Goal: Task Accomplishment & Management: Use online tool/utility

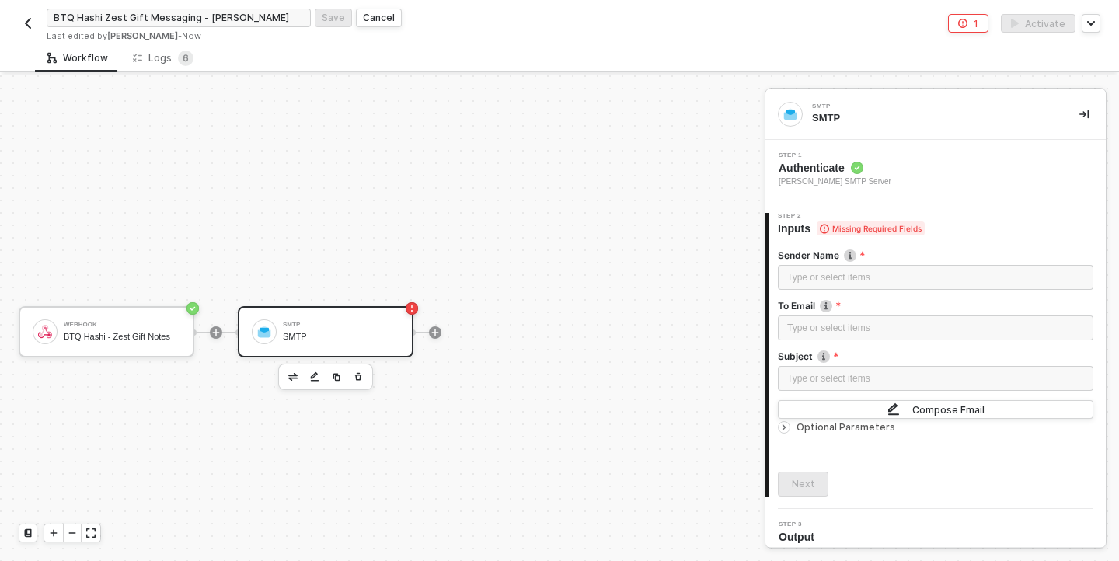
scroll to position [29, 0]
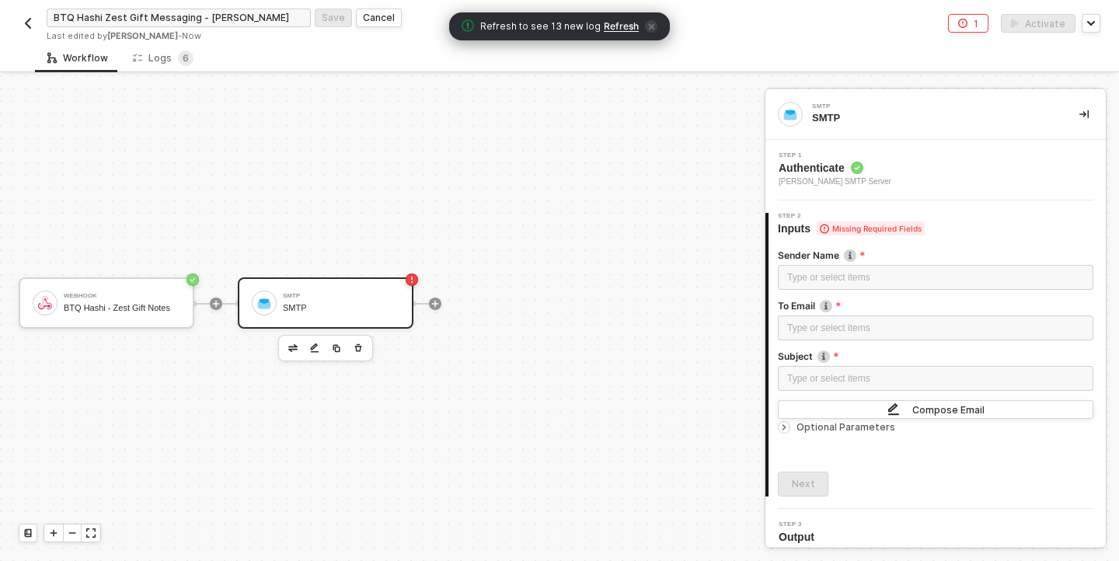
click at [319, 312] on div "SMTP" at bounding box center [341, 308] width 117 height 10
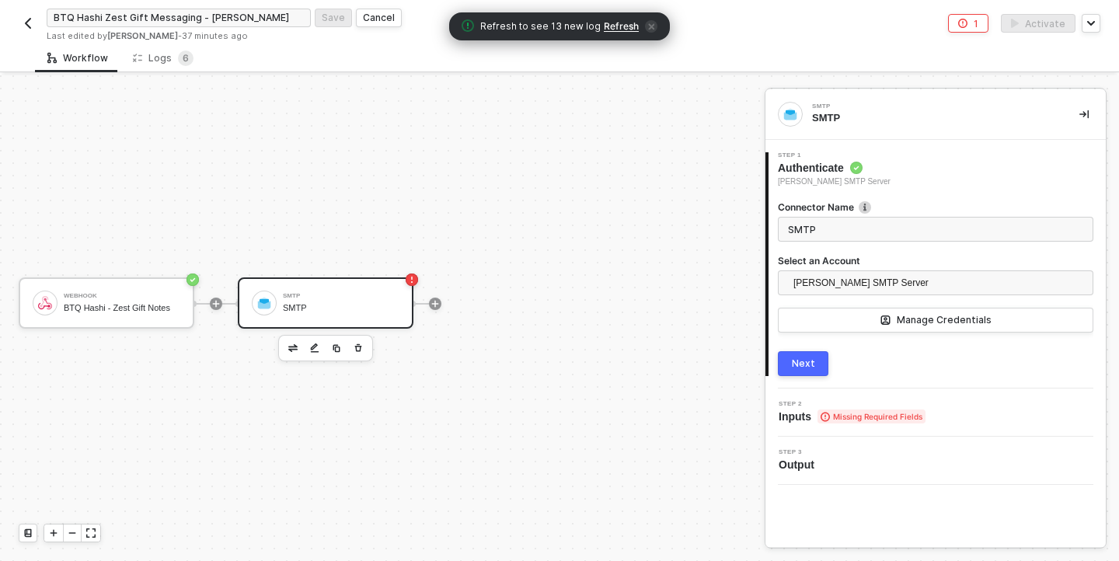
click at [948, 406] on div "Step 2 Inputs Missing Required Fields" at bounding box center [937, 412] width 337 height 23
click at [797, 368] on div "Next" at bounding box center [803, 364] width 23 height 12
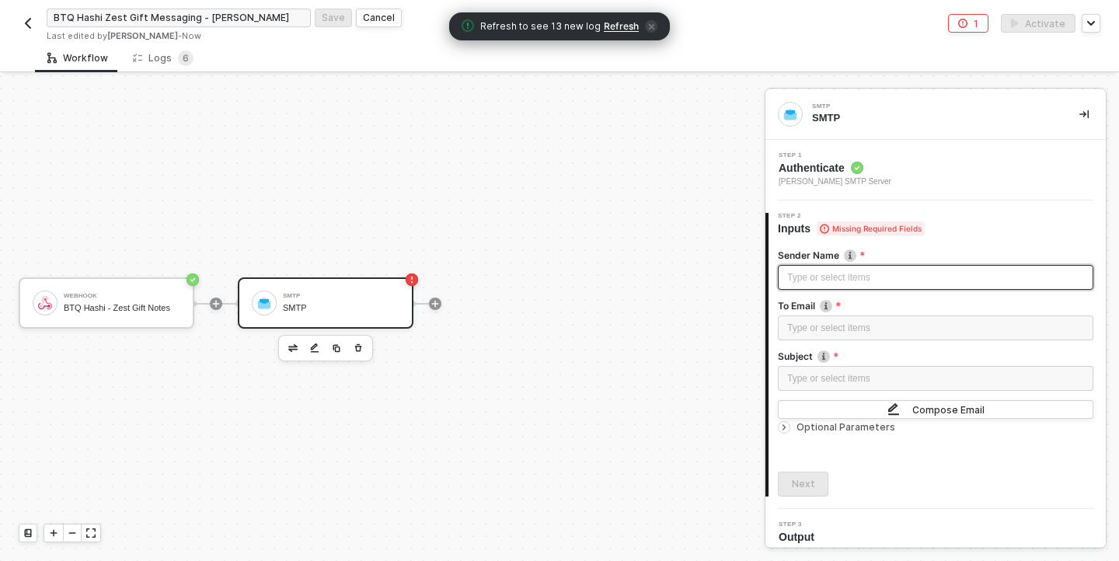
click at [871, 278] on div "Type or select items ﻿" at bounding box center [935, 277] width 297 height 15
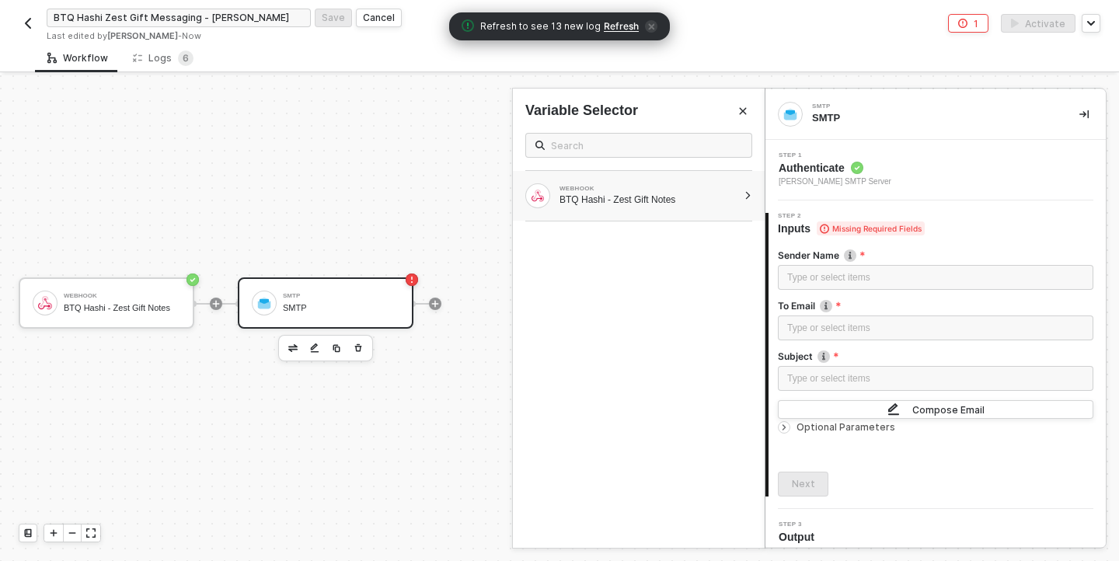
click at [751, 194] on div at bounding box center [748, 195] width 9 height 9
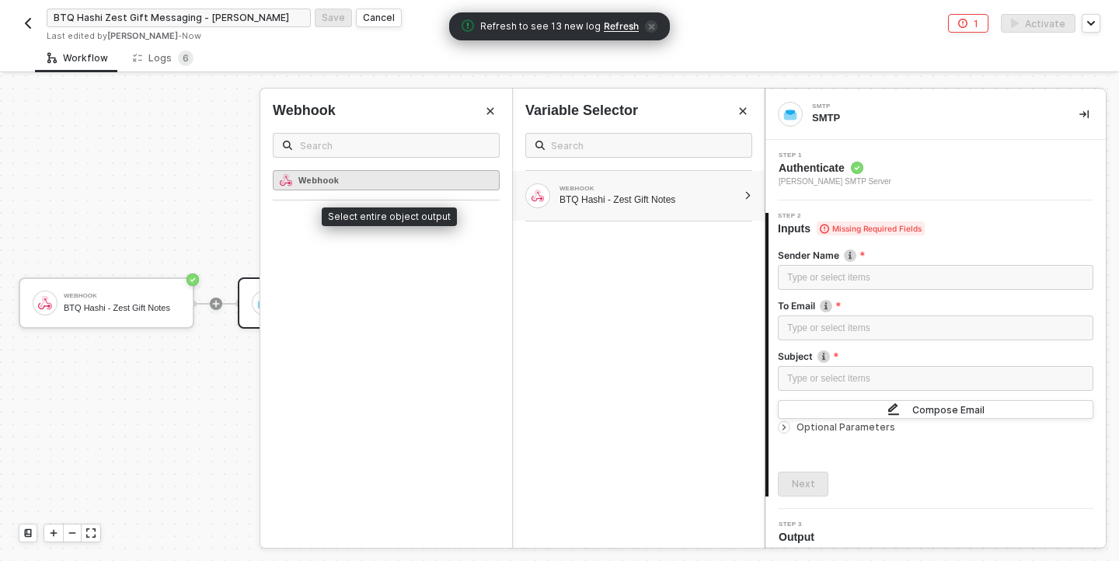
click at [324, 178] on strong "Webhook" at bounding box center [318, 180] width 40 height 9
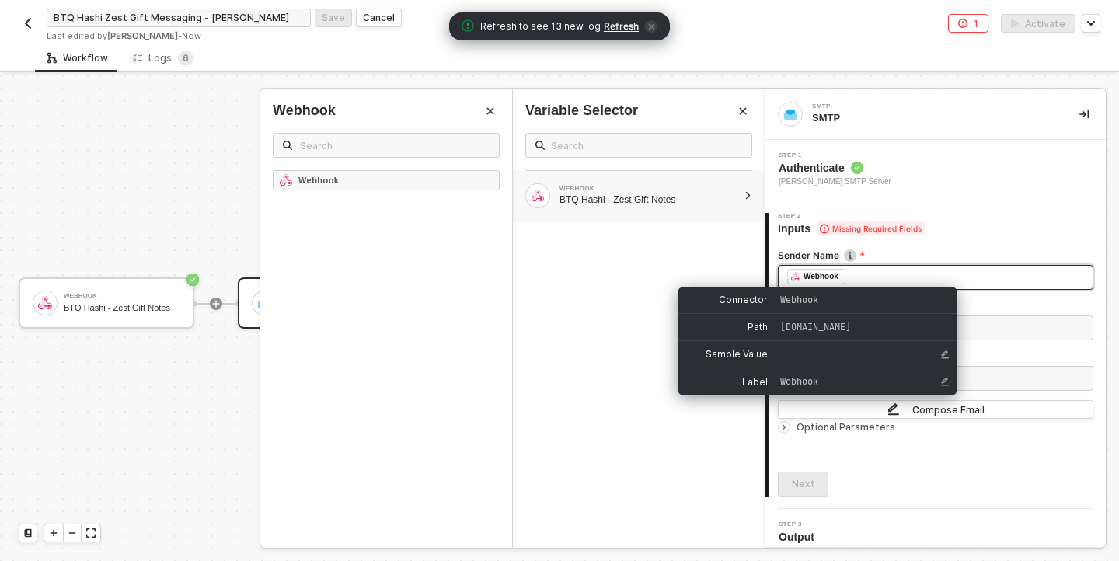
click at [819, 277] on div "Webhook" at bounding box center [821, 277] width 35 height 14
click at [947, 352] on icon "Edit Sample Value" at bounding box center [946, 355] width 8 height 9
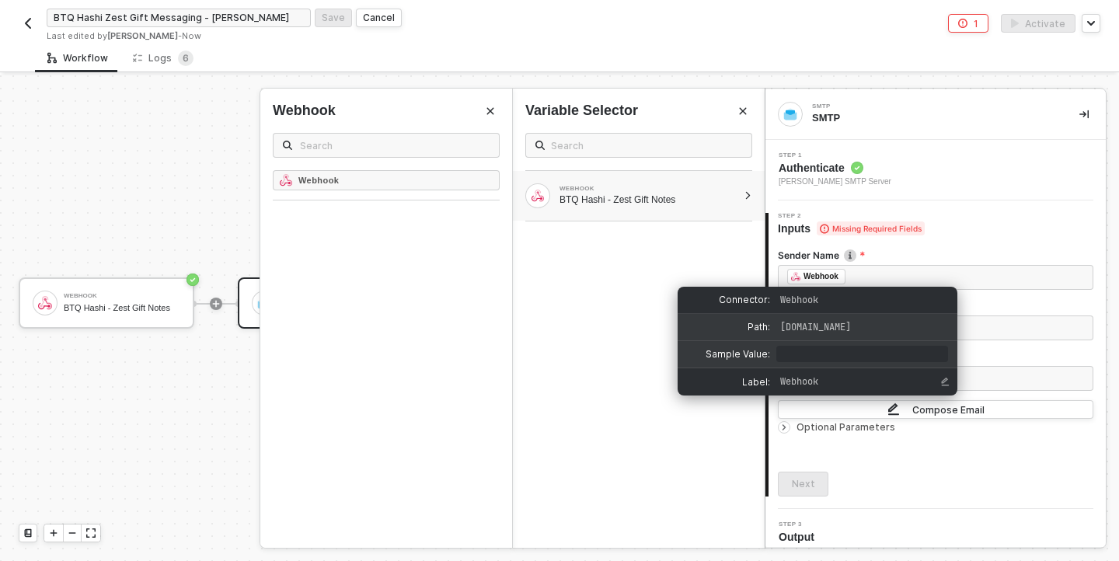
click at [891, 323] on span "[DOMAIN_NAME]" at bounding box center [861, 327] width 162 height 14
click at [926, 323] on span "[DOMAIN_NAME]" at bounding box center [861, 327] width 162 height 14
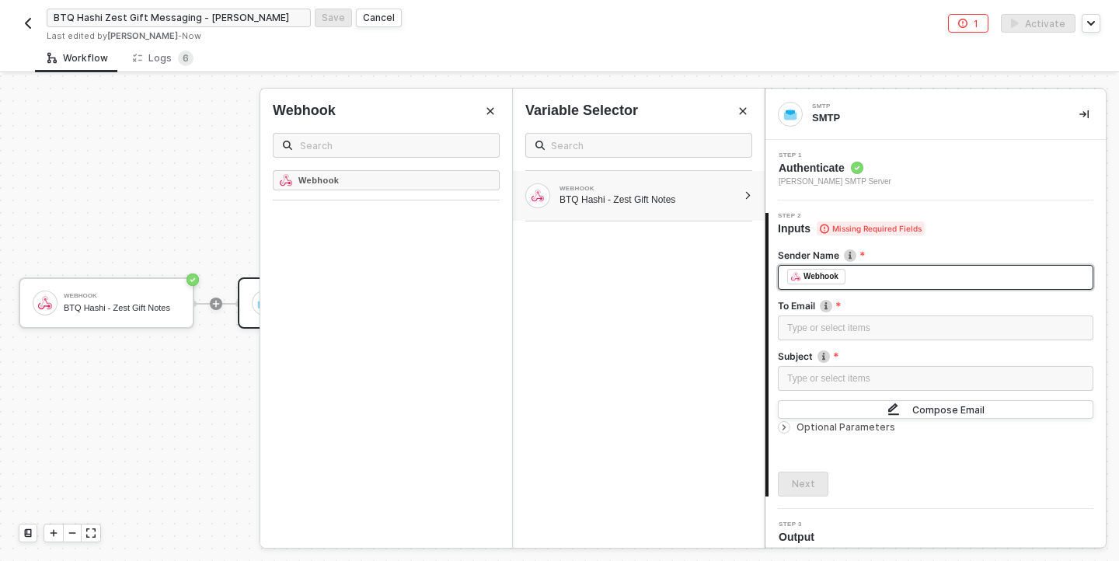
click at [855, 276] on div "﻿ ﻿ Webhook ﻿" at bounding box center [935, 277] width 297 height 17
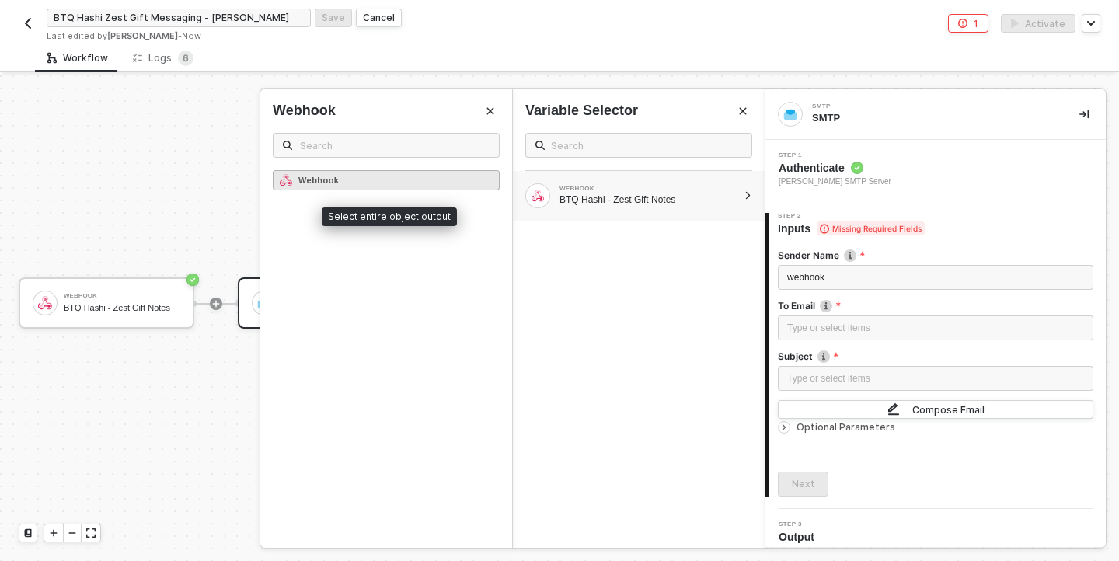
click at [349, 176] on div "Webhook" at bounding box center [386, 180] width 227 height 20
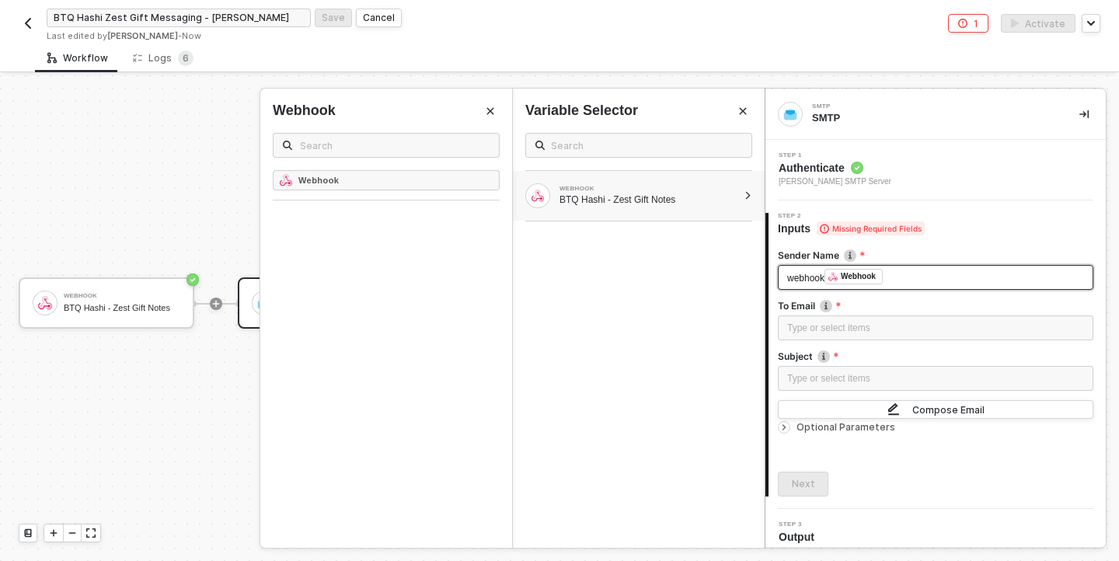
click at [819, 276] on span "webhook" at bounding box center [805, 278] width 37 height 11
click at [811, 332] on div "Type or select items ﻿" at bounding box center [935, 328] width 297 height 15
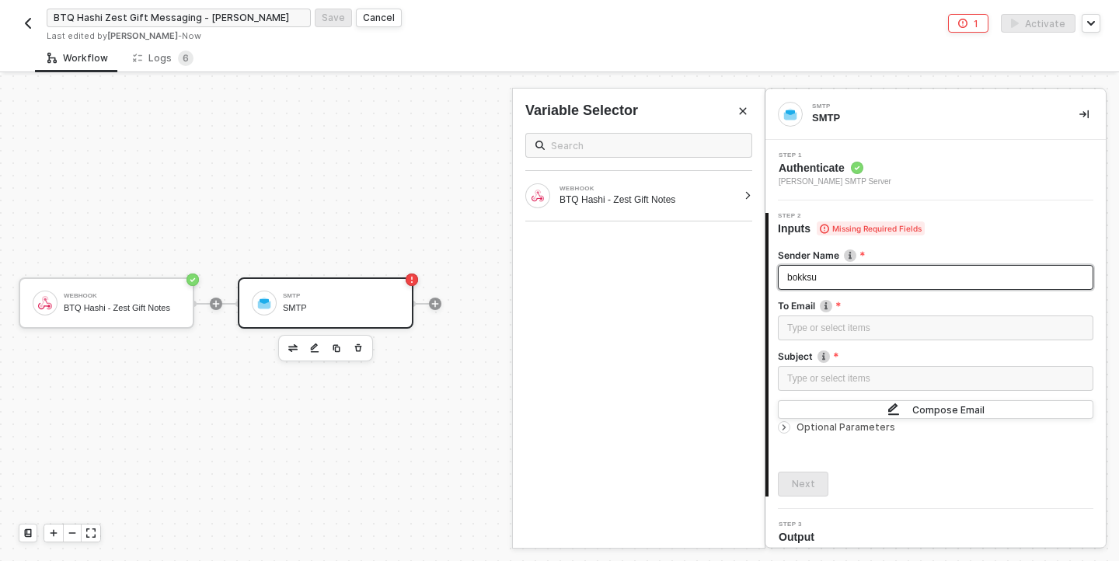
click at [944, 341] on div "Type or select items ﻿" at bounding box center [936, 330] width 316 height 28
click at [897, 326] on div "Type or select items ﻿" at bounding box center [935, 328] width 297 height 15
click at [800, 275] on span "bokksu" at bounding box center [802, 277] width 30 height 11
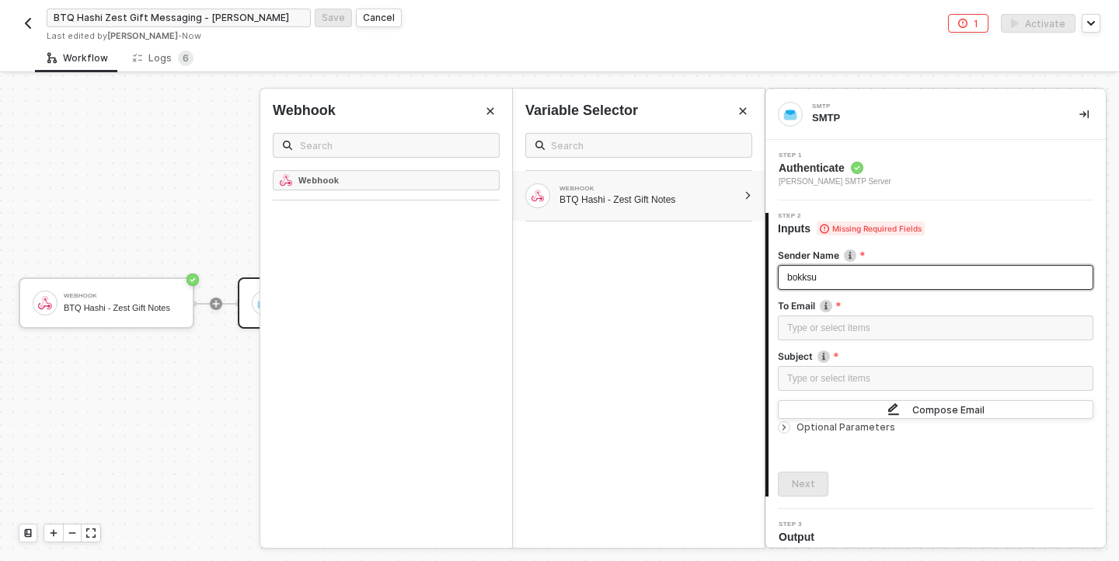
click at [800, 275] on span "bokksu" at bounding box center [802, 277] width 30 height 11
click at [804, 330] on div "Type or select items ﻿" at bounding box center [935, 328] width 297 height 15
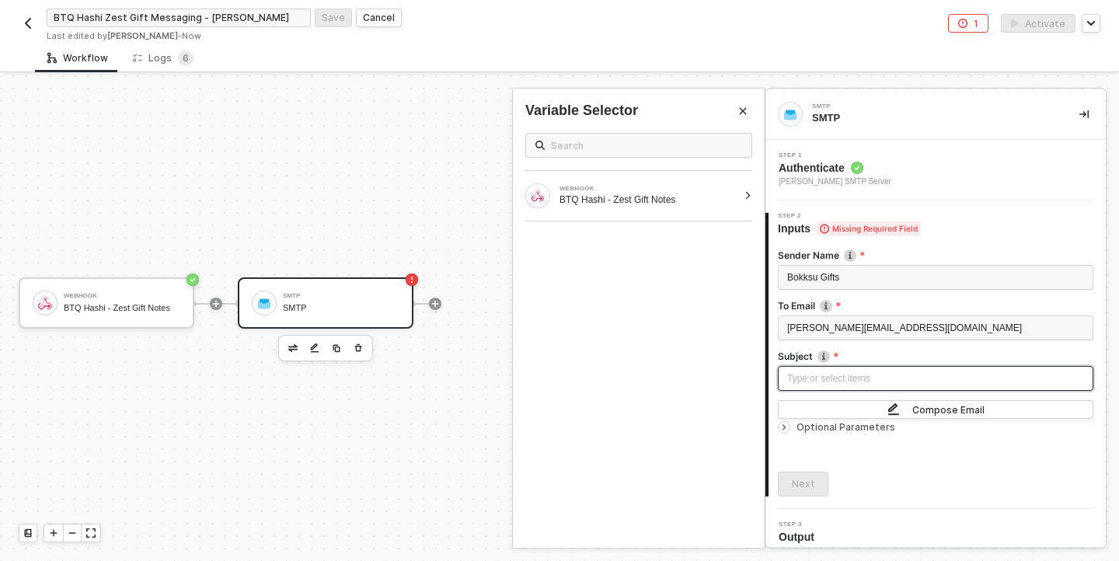
click at [804, 378] on div "Type or select items ﻿" at bounding box center [935, 378] width 297 height 15
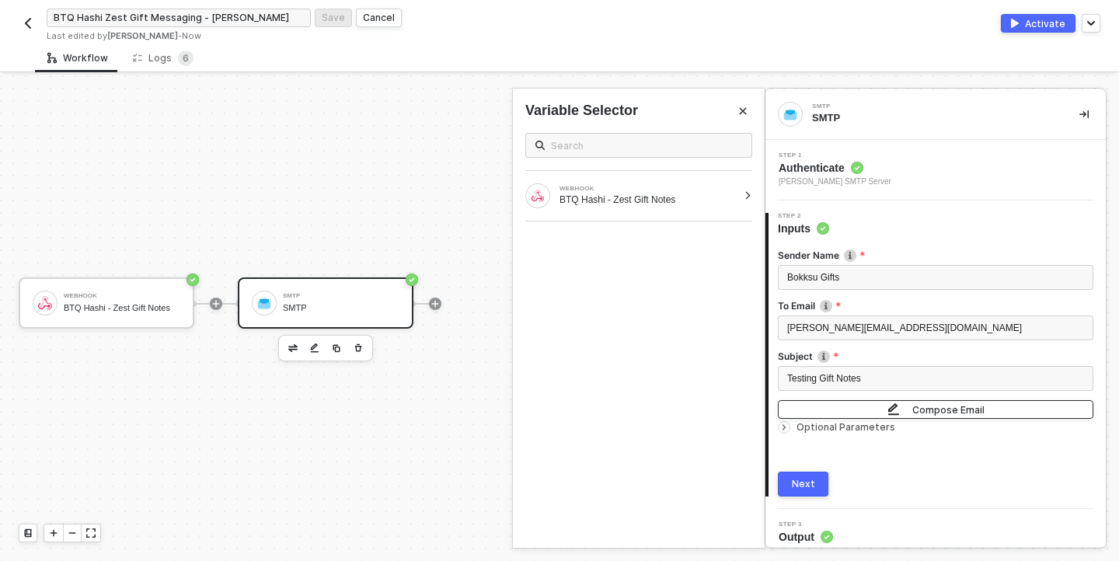
click at [947, 412] on div "Compose Email" at bounding box center [948, 409] width 72 height 13
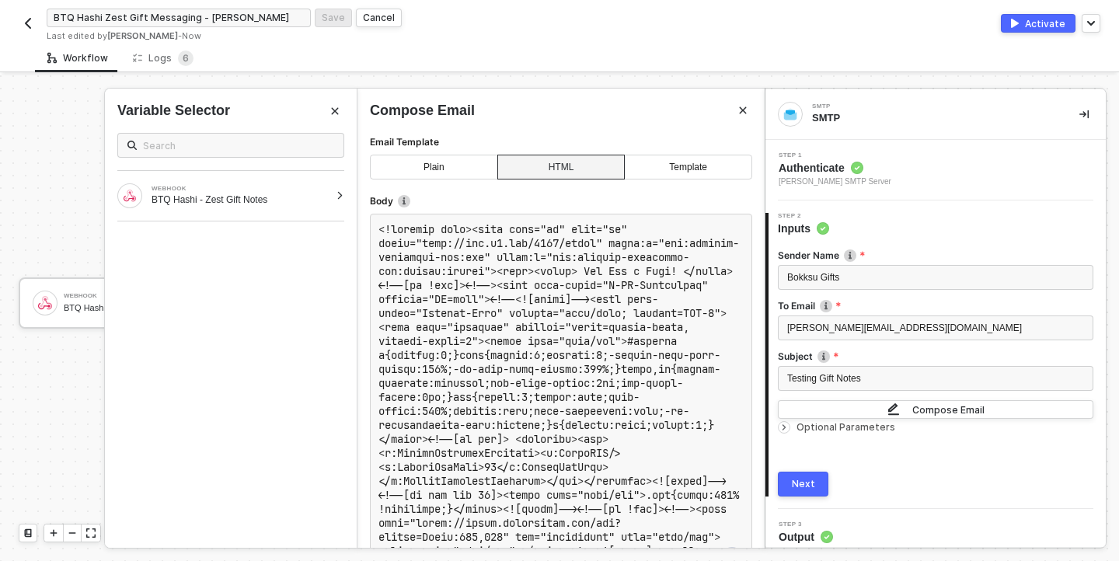
click at [805, 497] on div "2 Step 2 Inputs Sender Name The name of the sender. Bokksu Gifts To Email [PERS…" at bounding box center [936, 355] width 340 height 309
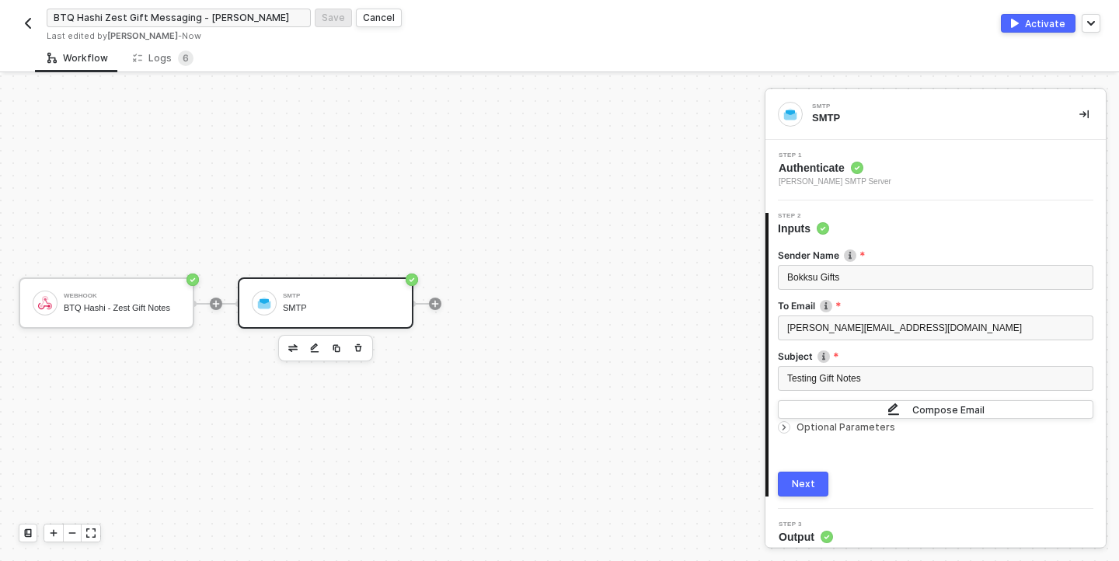
click at [807, 488] on div "Next" at bounding box center [803, 484] width 23 height 12
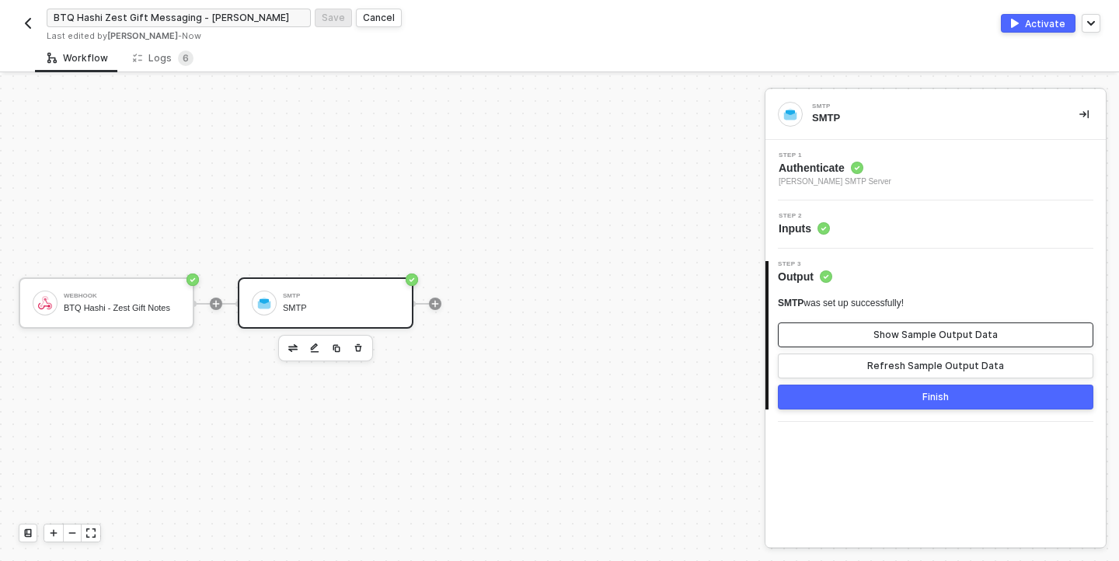
click at [910, 339] on div "Show Sample Output Data" at bounding box center [936, 335] width 124 height 12
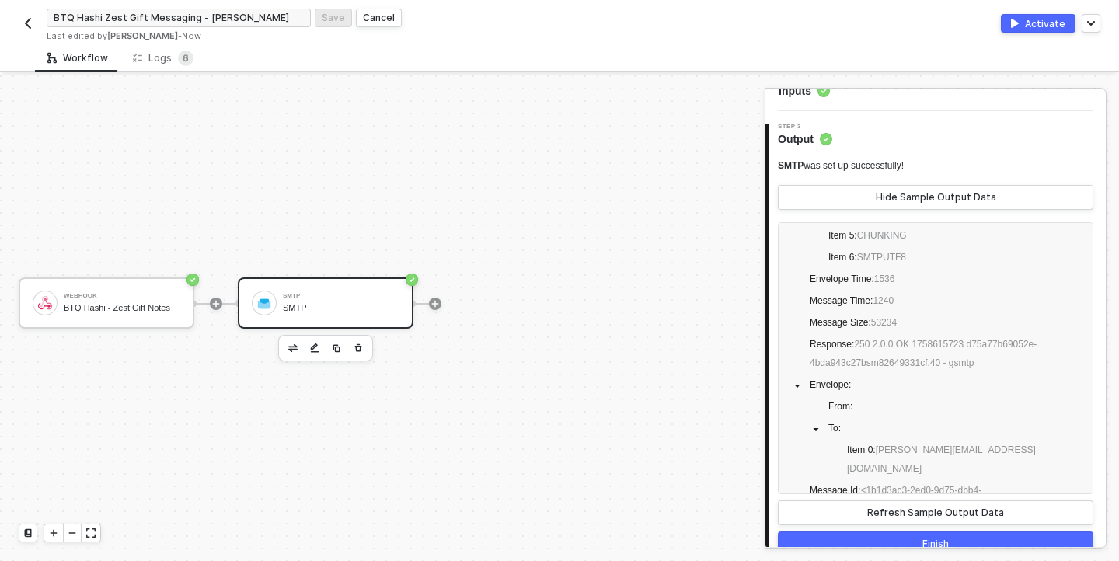
scroll to position [159, 0]
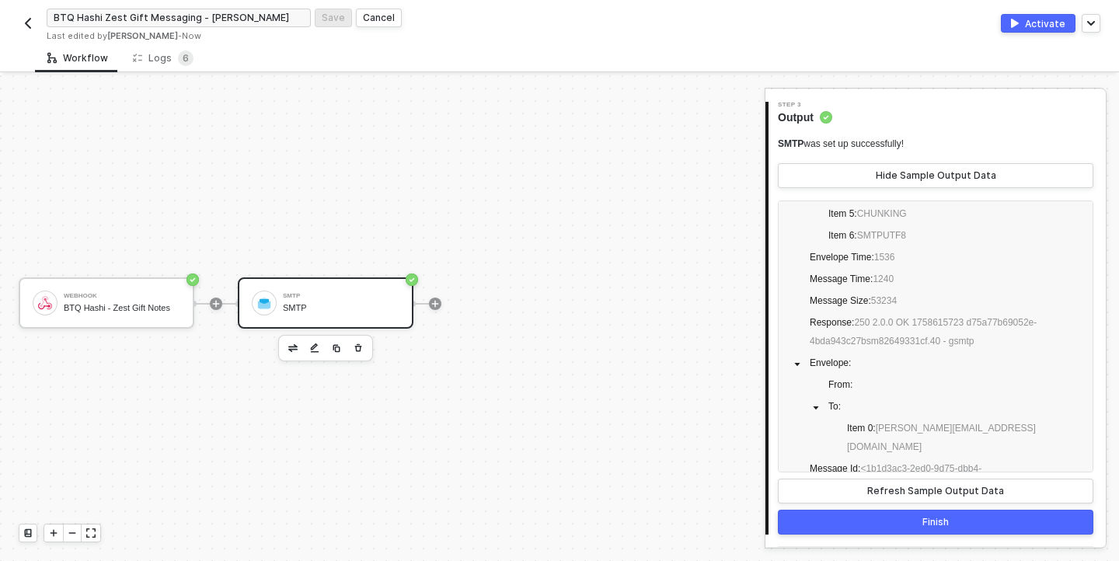
click at [916, 522] on button "Finish" at bounding box center [936, 522] width 316 height 25
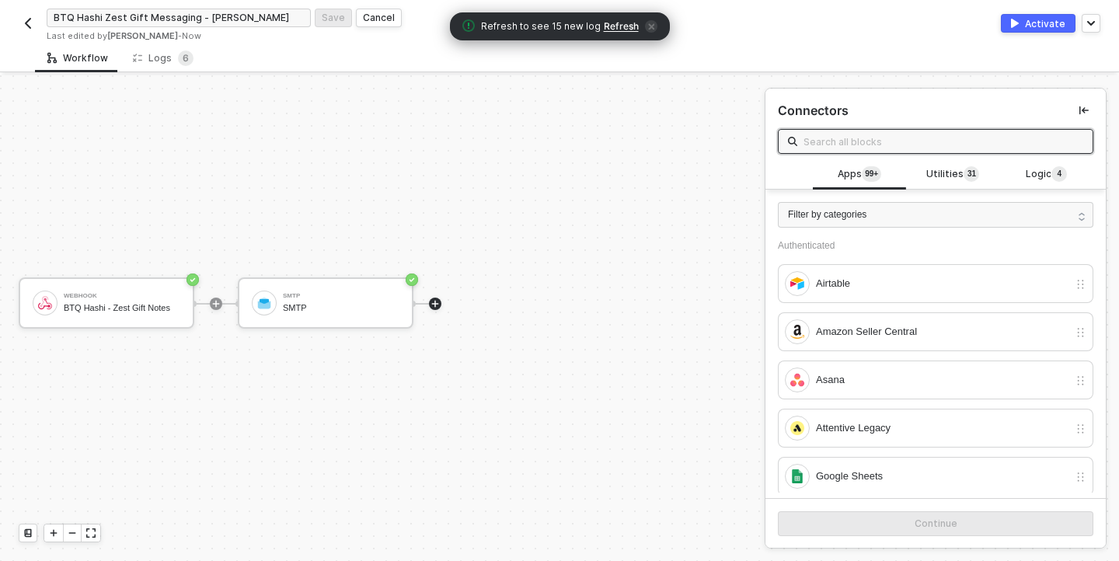
click at [1041, 16] on button "Activate" at bounding box center [1038, 23] width 75 height 19
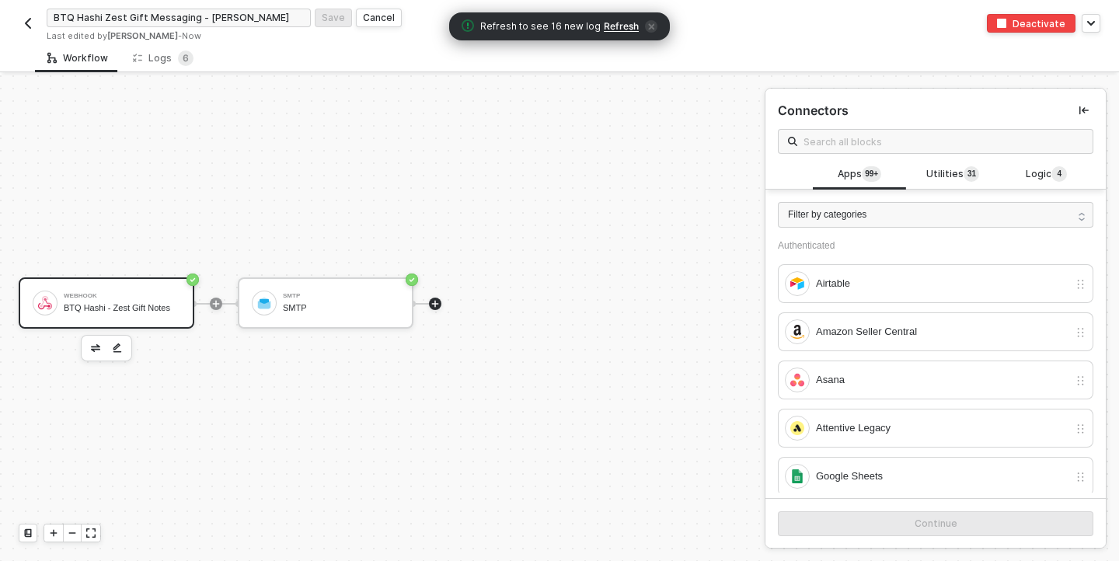
click at [133, 294] on div "Webhook" at bounding box center [122, 296] width 117 height 6
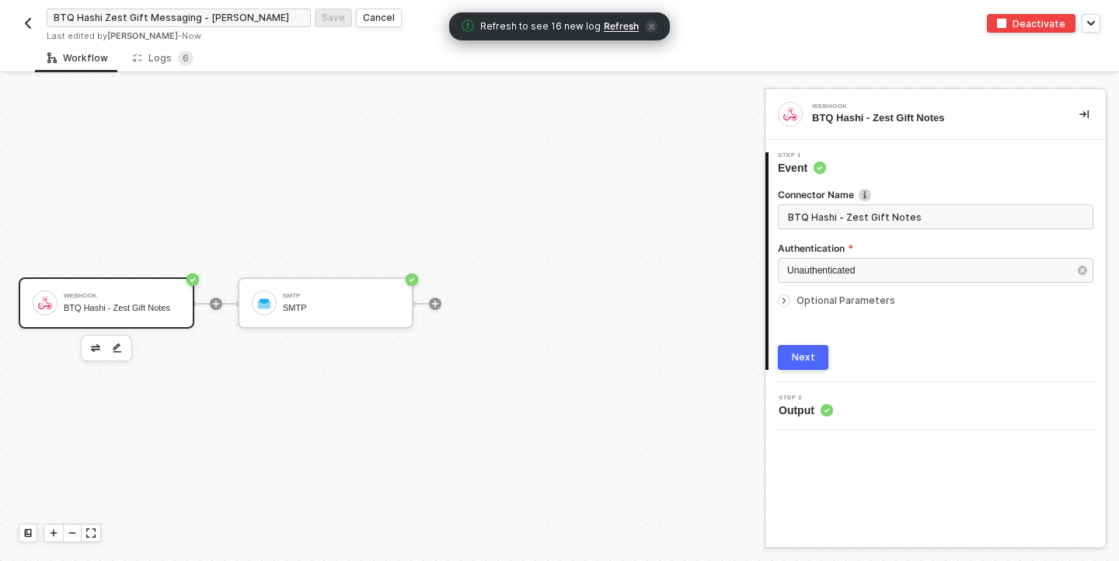
click at [785, 301] on icon "icon-arrow-right-small" at bounding box center [784, 300] width 2 height 5
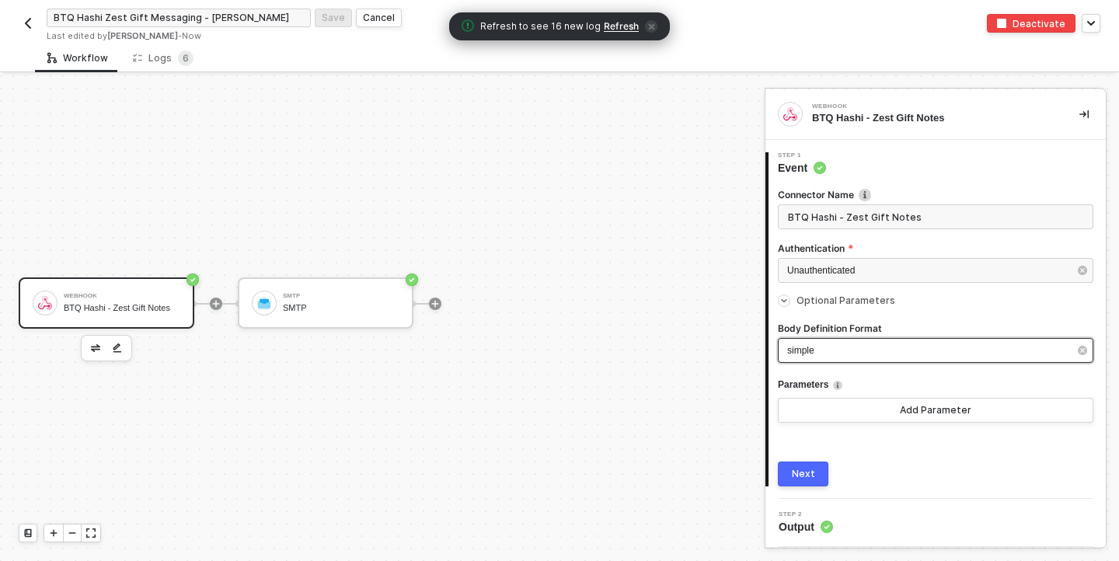
click at [840, 344] on div "simple" at bounding box center [927, 351] width 281 height 15
click at [593, 212] on div "JSON" at bounding box center [638, 210] width 227 height 26
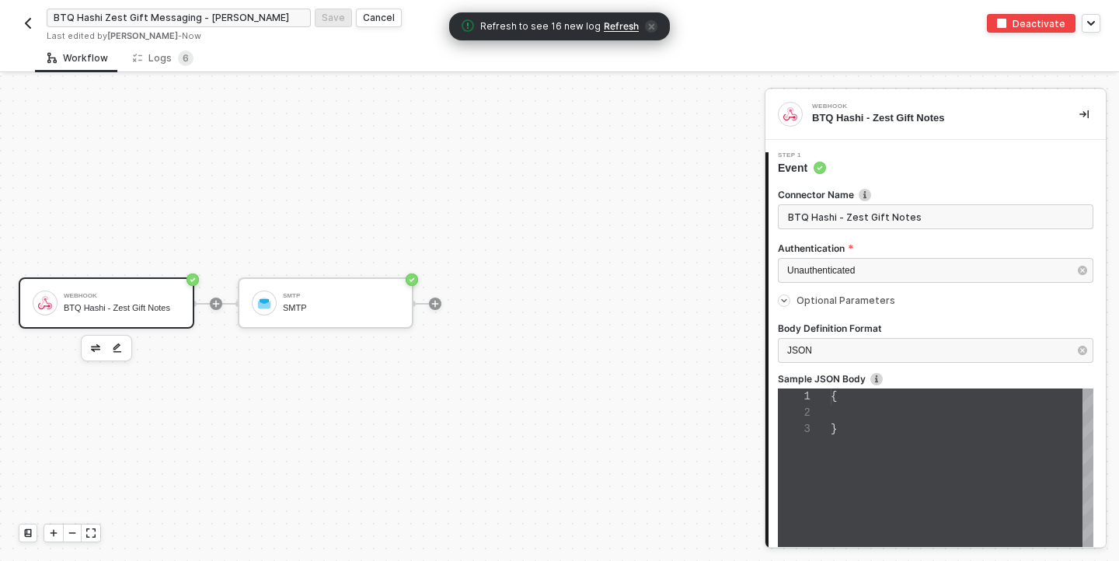
scroll to position [33, 0]
type textarea "{}"
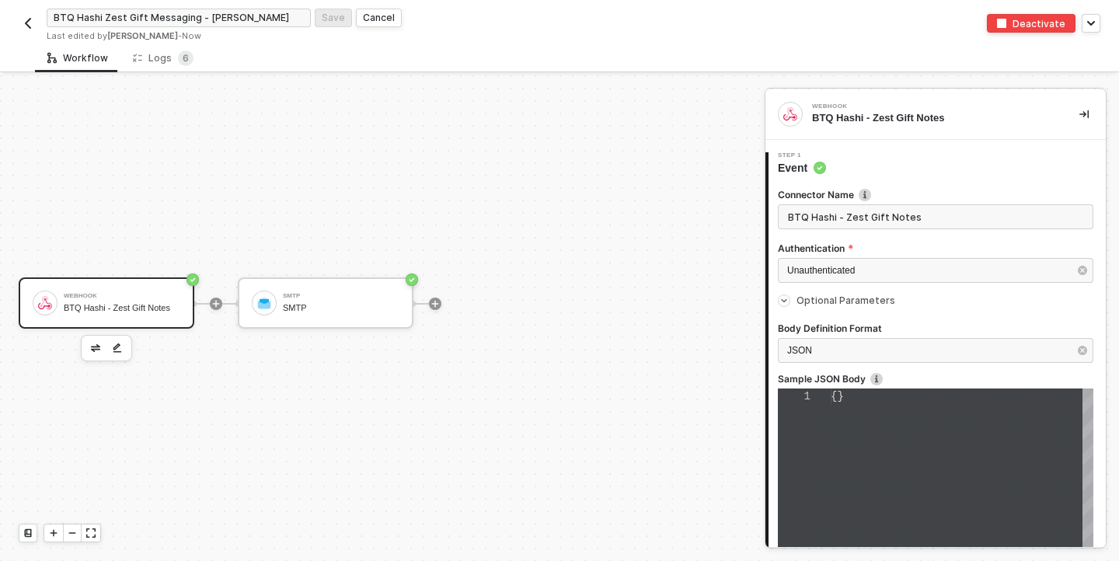
click at [855, 400] on div "{}" at bounding box center [962, 397] width 263 height 16
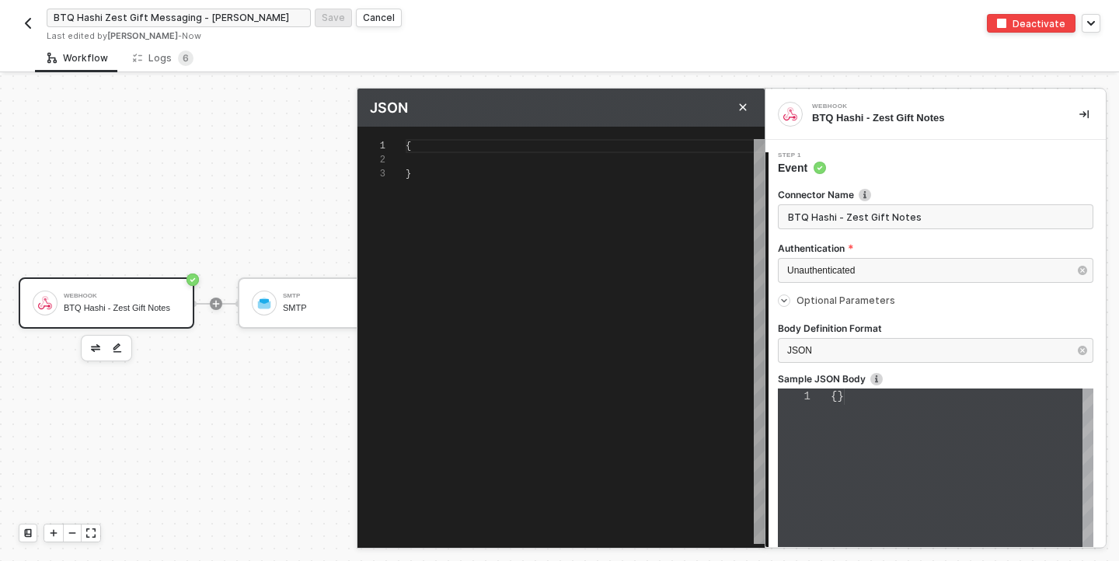
type textarea "{}"
click at [388, 234] on div "1" at bounding box center [382, 341] width 48 height 405
drag, startPoint x: 449, startPoint y: 137, endPoint x: 406, endPoint y: 138, distance: 43.5
click at [406, 138] on div "1 {} {} Enter to Rename, ⇧Enter to Preview" at bounding box center [561, 329] width 407 height 405
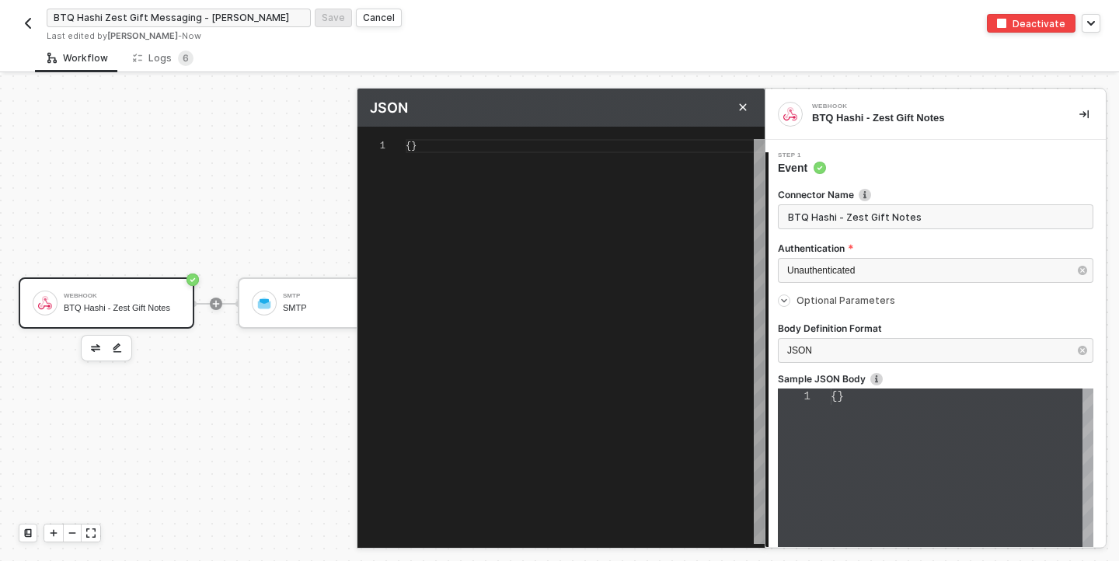
click at [406, 139] on textarea "{}" at bounding box center [406, 146] width 1 height 14
click at [406, 139] on div "1 {} {}" at bounding box center [561, 341] width 407 height 405
paste textarea "{ "giftUrl":"{{giftUrl}}"; "giftMessage":"{{giftMessage}}"; "giftFrom":"{{giftF…"
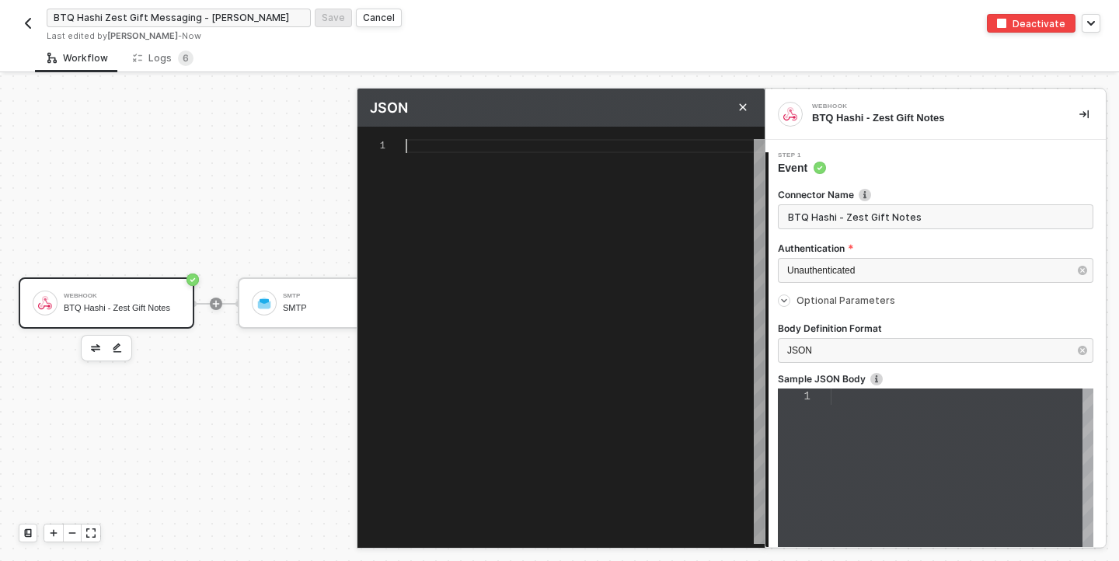
type textarea "{ "giftUrl":"{{giftUrl}}"; "giftMessage":"{{giftMessage}}"; "giftFrom":"{{giftF…"
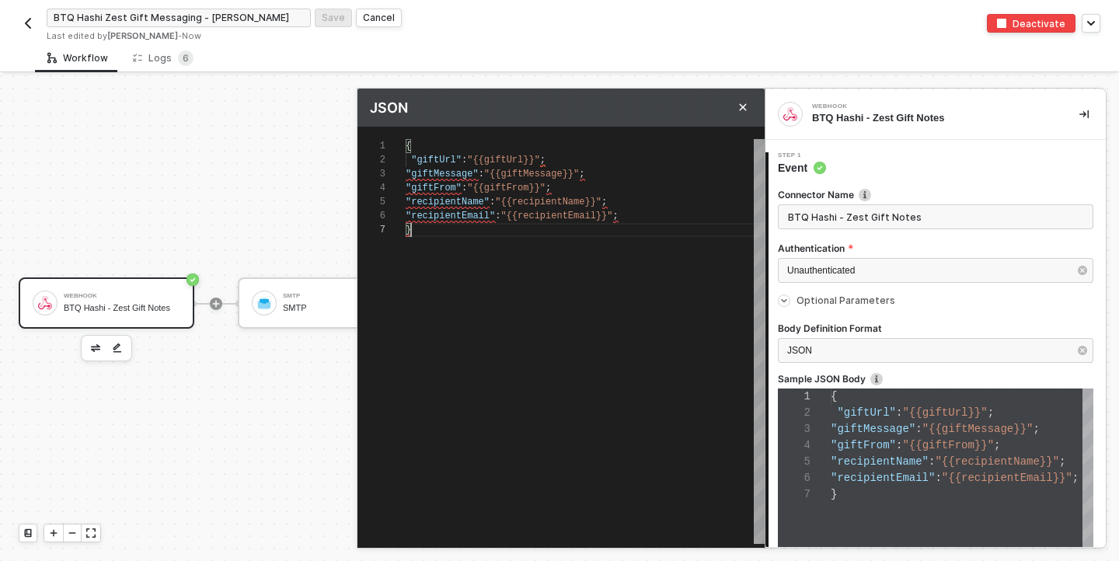
click at [271, 431] on div at bounding box center [559, 318] width 1119 height 486
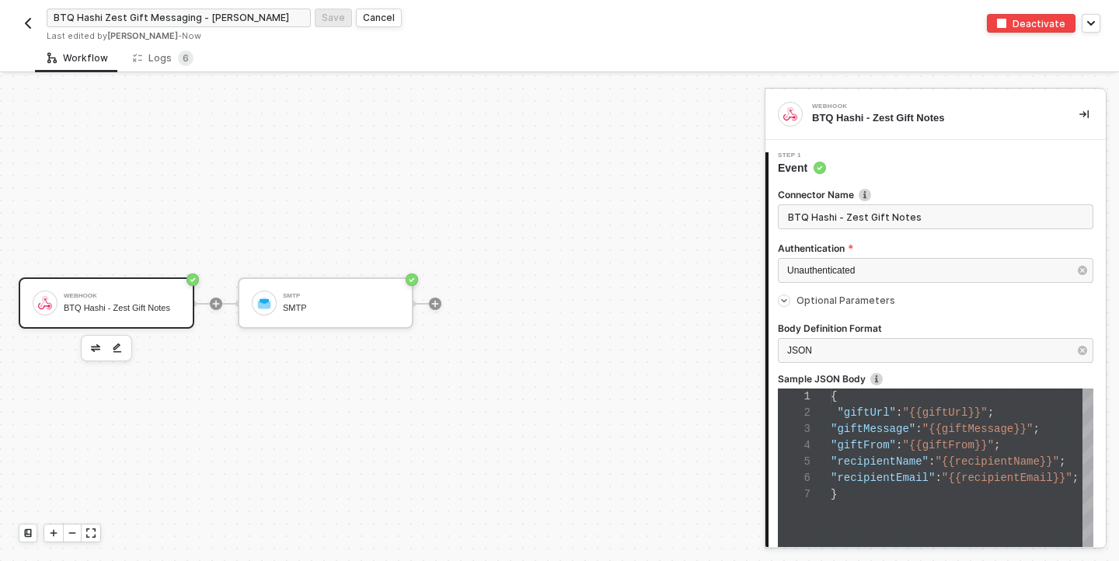
click at [891, 439] on span ""giftFrom"" at bounding box center [863, 445] width 65 height 12
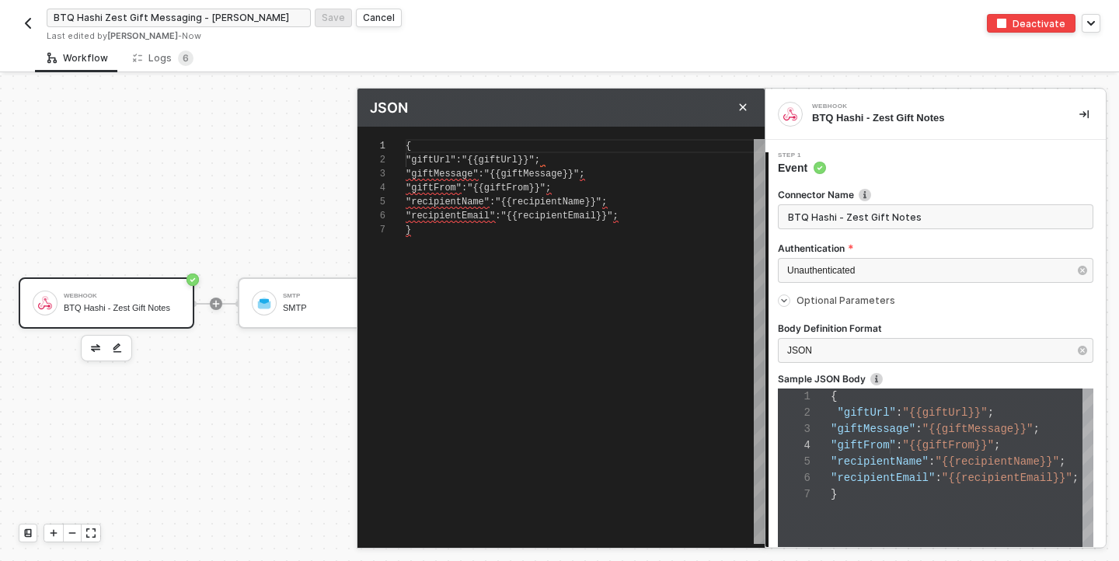
scroll to position [84, 0]
click at [546, 155] on div ""giftUrl" : "{{giftUrl}}" ;" at bounding box center [585, 160] width 359 height 14
type textarea "{ "giftUrl":"{{giftUrl}}" "giftMessage":"{{giftMessage}}"; "giftFrom":"{{giftFr…"
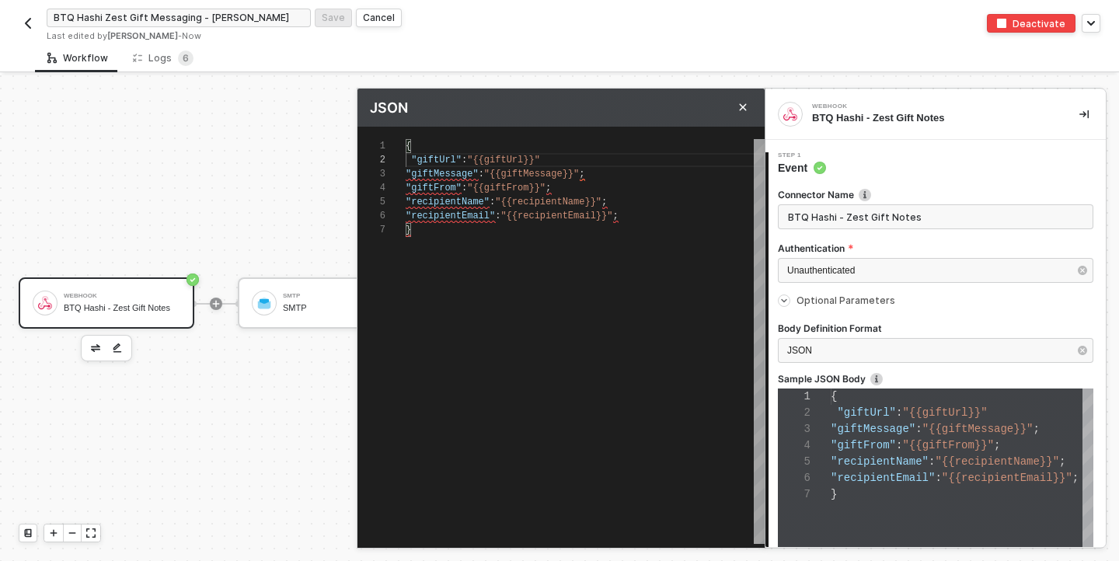
type textarea "{ "giftUrl":"{{giftUrl}}", "giftMessage":"{{giftMessage}}"; "giftFrom":"{{giftF…"
click at [592, 178] on div ""giftMessage" : "{{giftMessage}}" ;" at bounding box center [585, 174] width 359 height 14
type textarea "{ "giftUrl":"{{giftUrl}}", "giftMessage":"{{giftMessage}}" "giftFrom":"{{giftFr…"
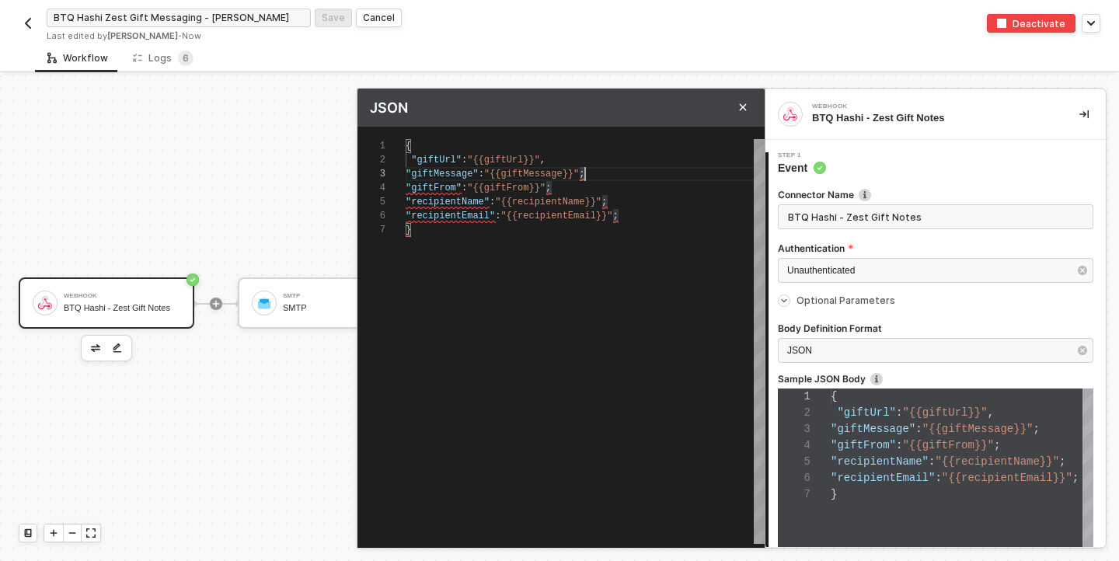
type textarea "{ "giftUrl":"{{giftUrl}}", "giftMessage":"{{giftMessage}}" "giftFrom":"{{giftFr…"
type textarea "{ "giftUrl":"{{giftUrl}}", "giftMessage":"{{giftMessage}}", "giftFrom":"{{giftF…"
click at [595, 191] on div ""giftFrom" : "{{giftFrom}}" ;" at bounding box center [585, 188] width 359 height 14
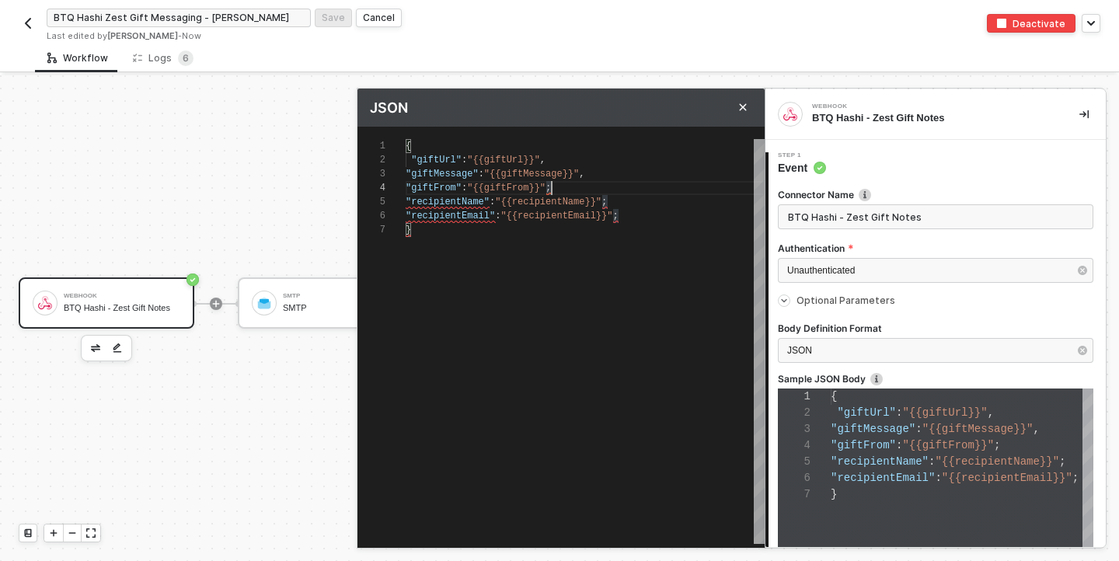
type textarea "{ "giftUrl":"{{giftUrl}}", "giftMessage":"{{giftMessage}}", "giftFrom":"{{giftF…"
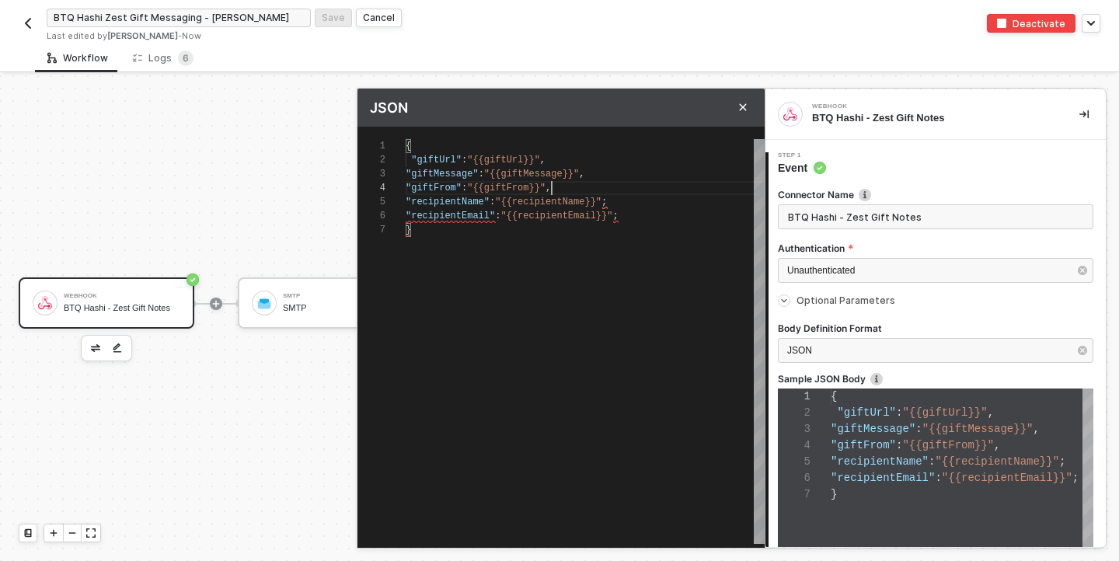
click at [614, 206] on div ""recipientName" : "{{recipientName}}" ;" at bounding box center [585, 202] width 359 height 14
type textarea "{ "giftUrl":"{{giftUrl}}", "giftMessage":"{{giftMessage}}", "giftFrom":"{{giftF…"
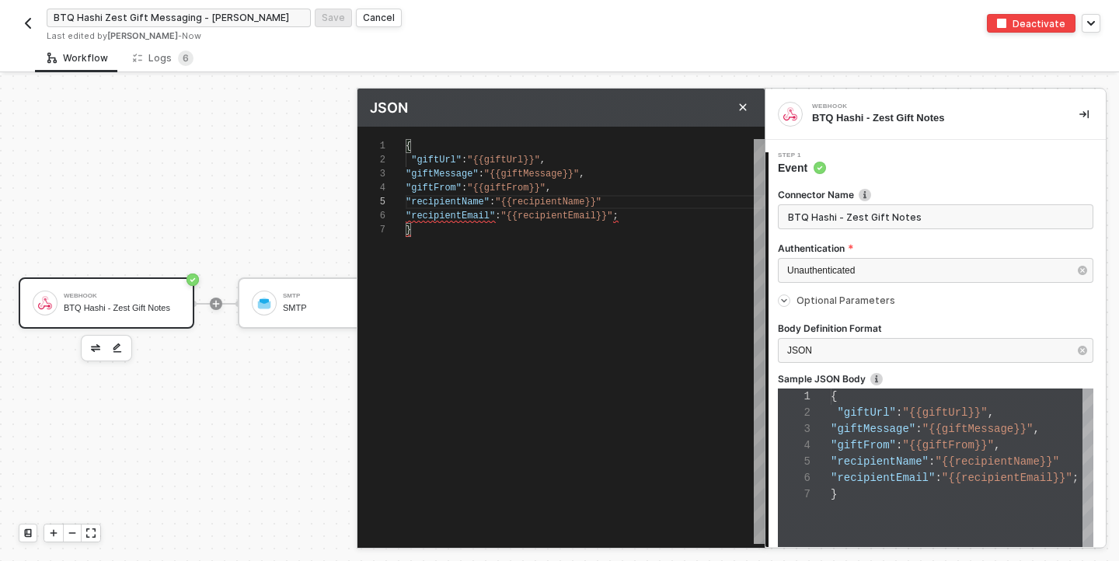
scroll to position [56, 202]
click at [627, 219] on div ""recipientEmail" : "{{recipientEmail}}" ;" at bounding box center [585, 216] width 359 height 14
type textarea "{ "giftUrl":"{{giftUrl}}", "giftMessage":"{{giftMessage}}", "giftFrom":"{{giftF…"
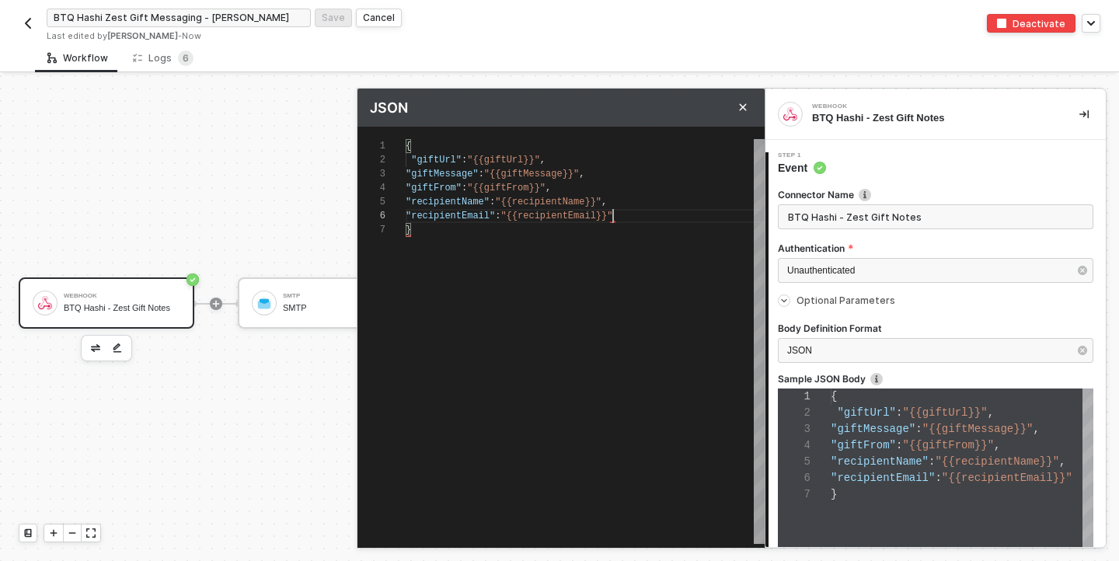
type textarea "{ "giftUrl":"{{giftUrl}}", "giftMessage":"{{giftMessage}}", "giftFrom":"{{giftF…"
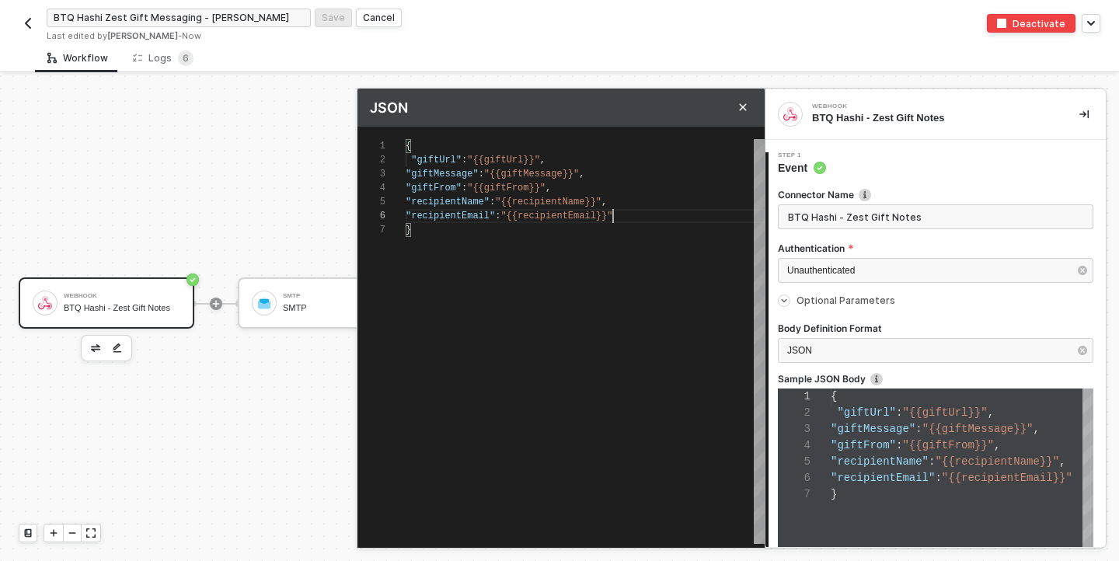
click at [260, 478] on div at bounding box center [559, 318] width 1119 height 486
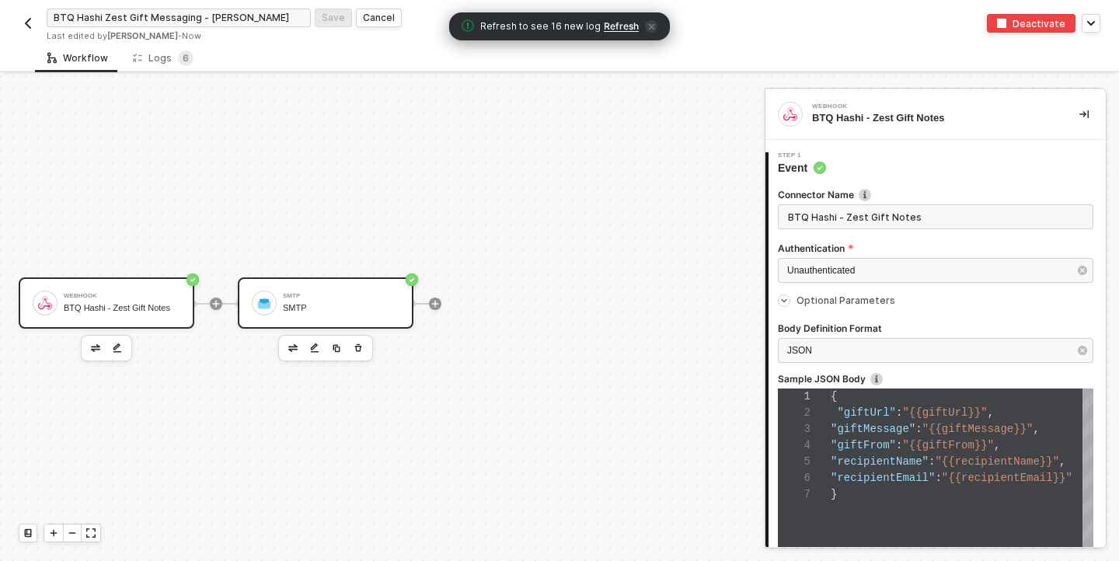
click at [322, 302] on div "SMTP SMTP" at bounding box center [341, 303] width 117 height 30
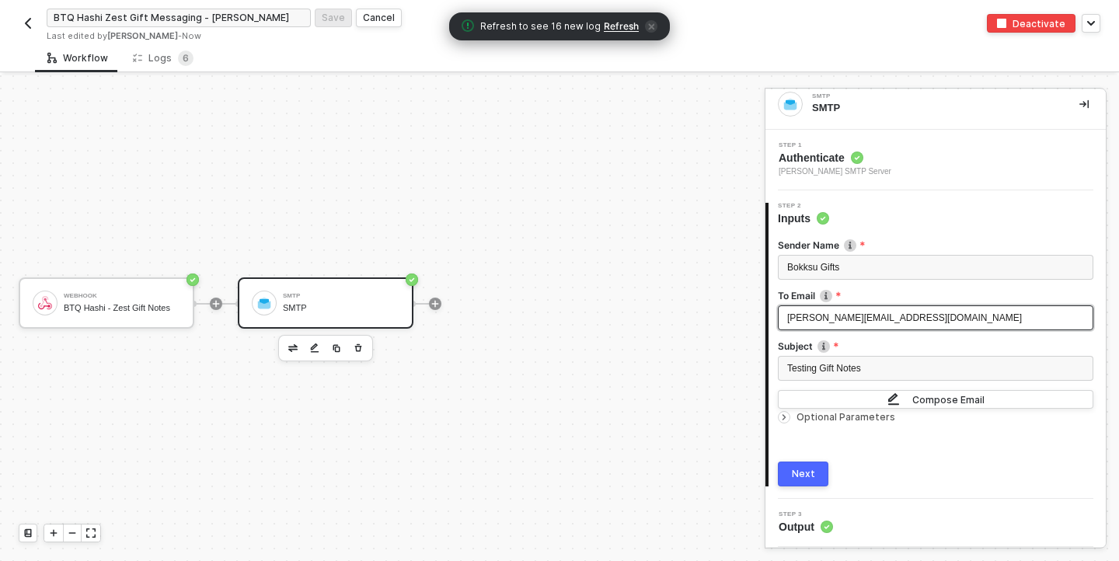
scroll to position [9, 0]
click at [818, 399] on button "Compose Email" at bounding box center [936, 400] width 316 height 19
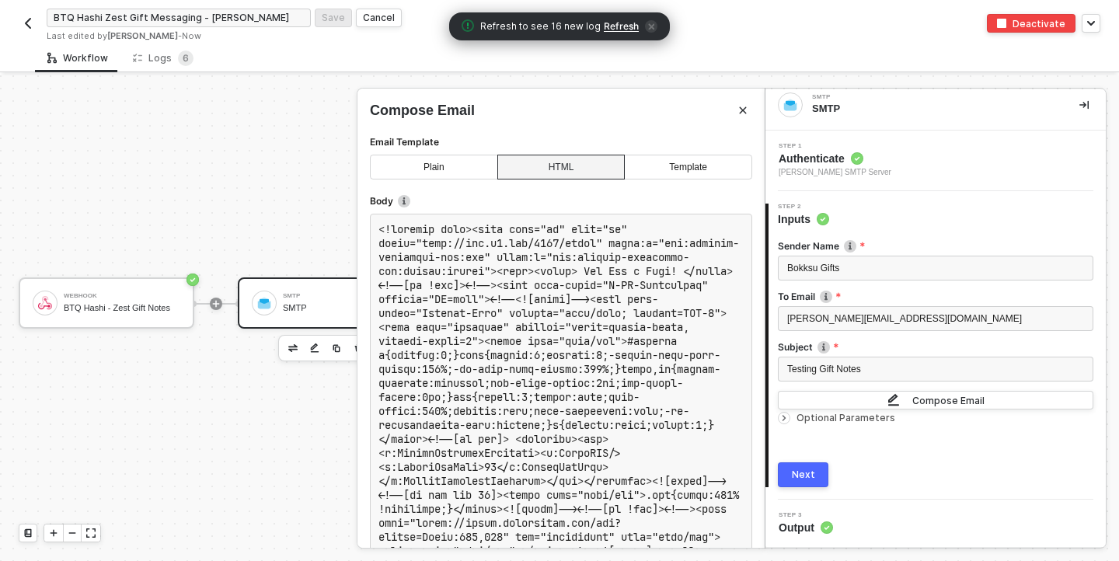
click at [783, 418] on icon "icon-arrow-right-small" at bounding box center [784, 418] width 2 height 5
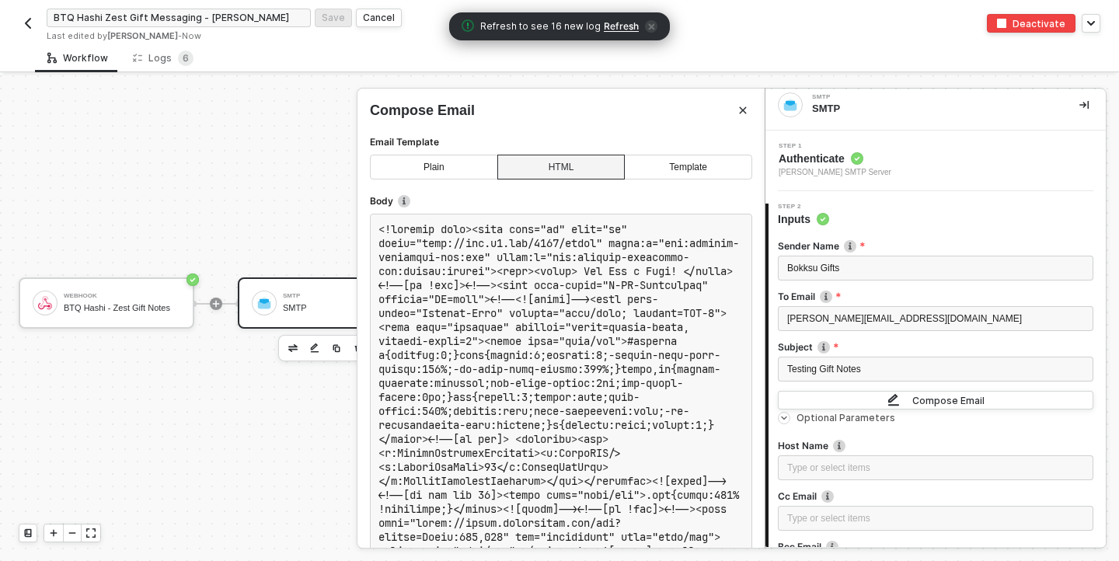
click at [783, 418] on icon "icon-arrow-right-small" at bounding box center [784, 418] width 5 height 2
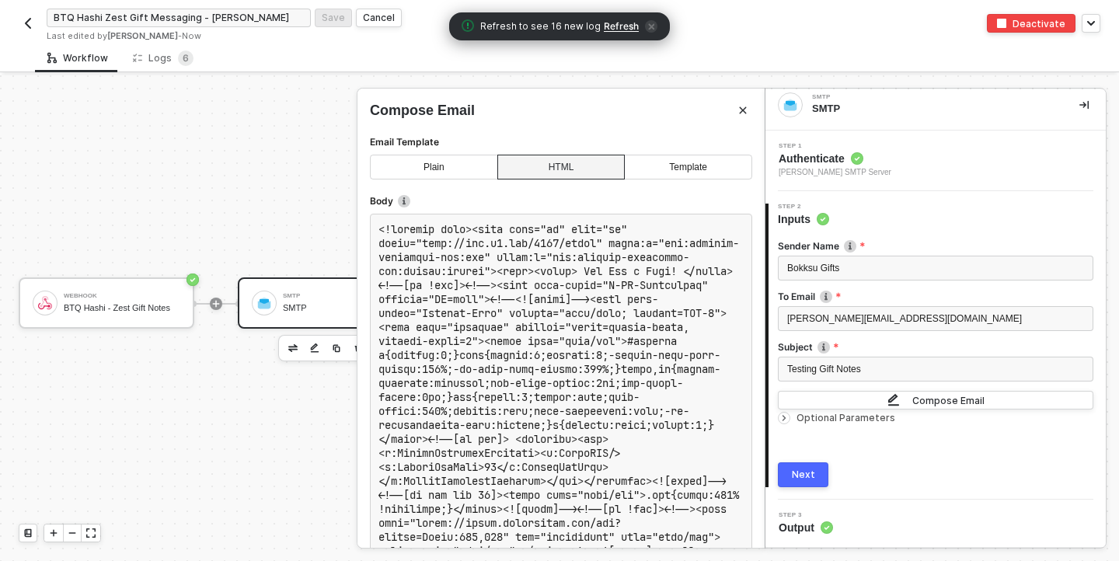
click at [463, 169] on div "Plain" at bounding box center [434, 167] width 128 height 25
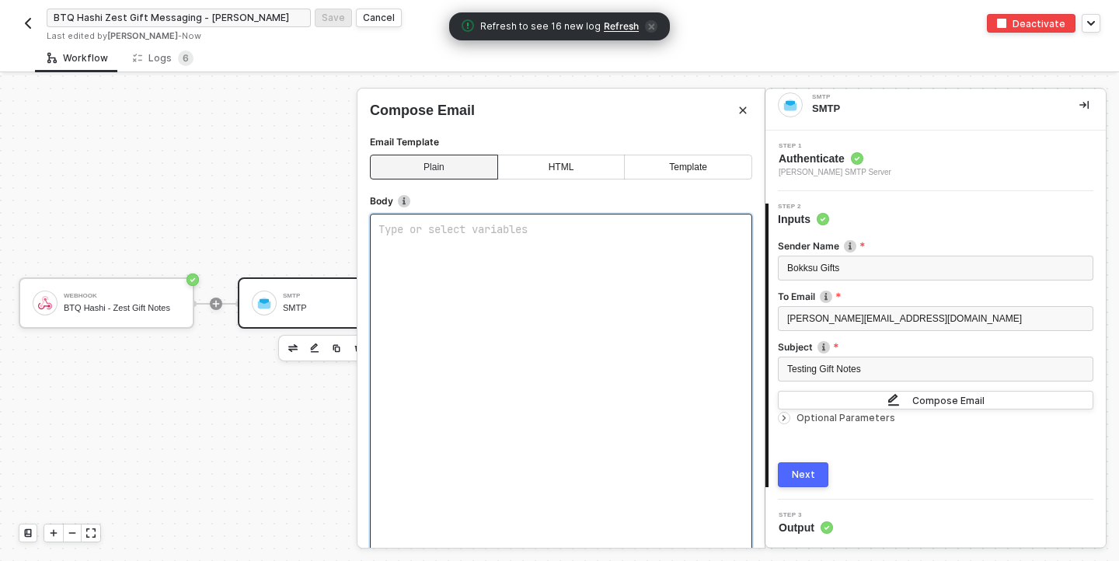
click at [469, 235] on pre "Type or select variables ﻿" at bounding box center [560, 229] width 365 height 14
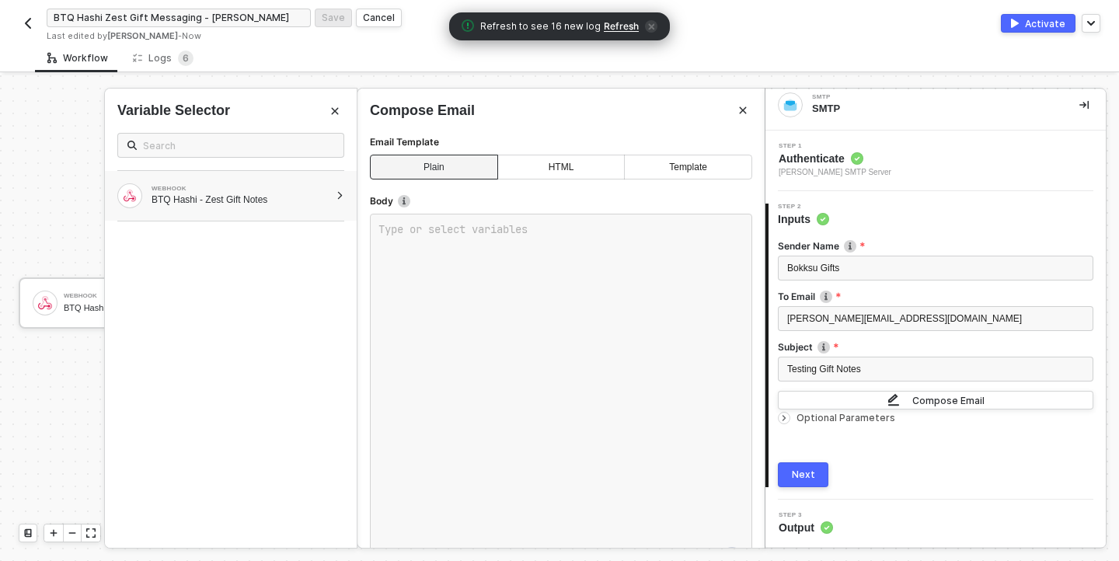
click at [317, 190] on div "WEBHOOK" at bounding box center [241, 189] width 178 height 6
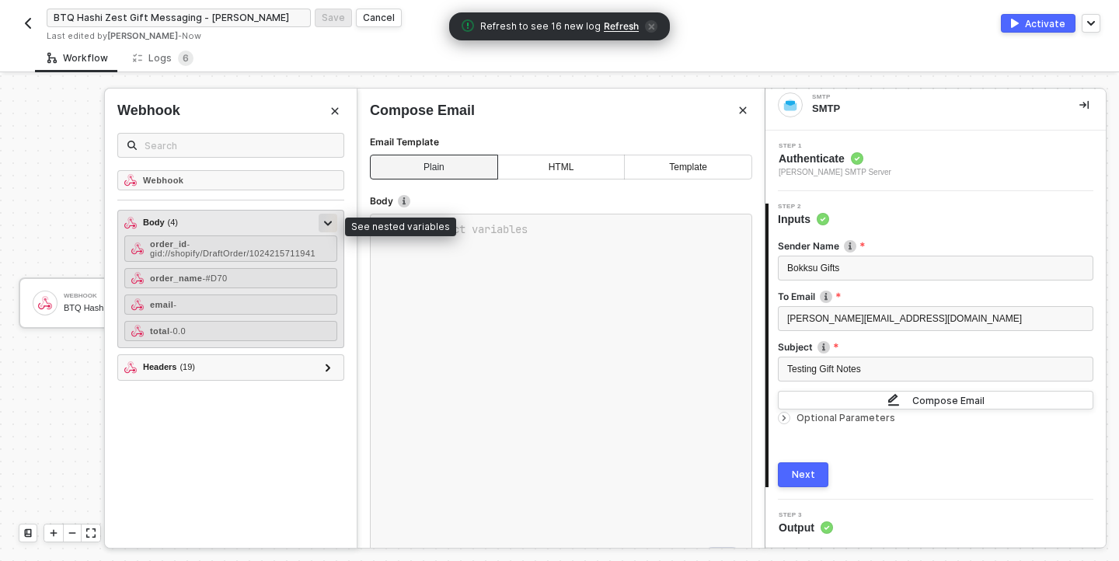
click at [326, 225] on icon at bounding box center [328, 223] width 8 height 5
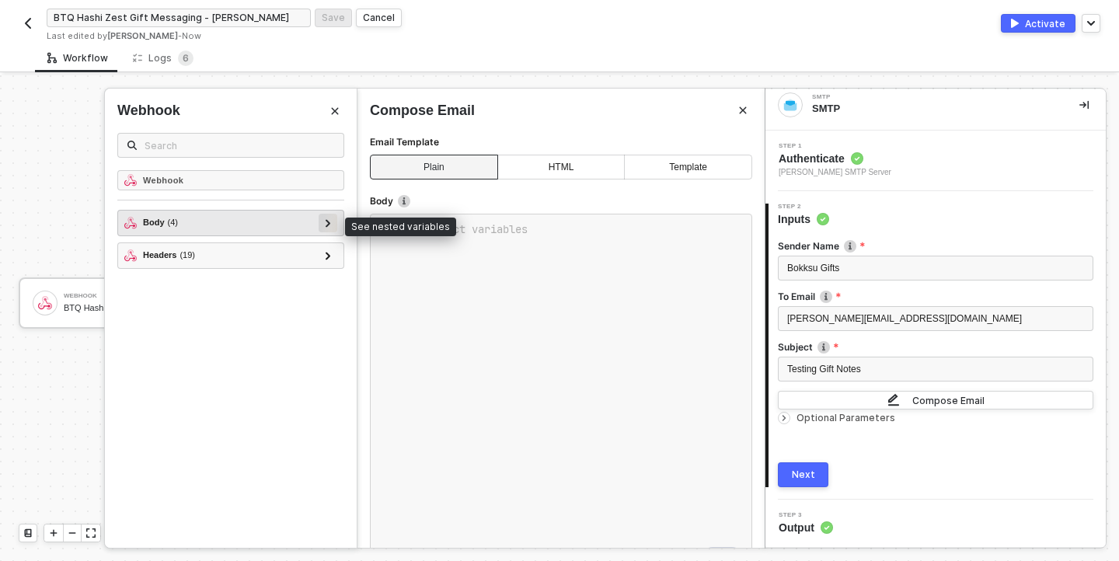
click at [326, 225] on icon at bounding box center [328, 223] width 5 height 8
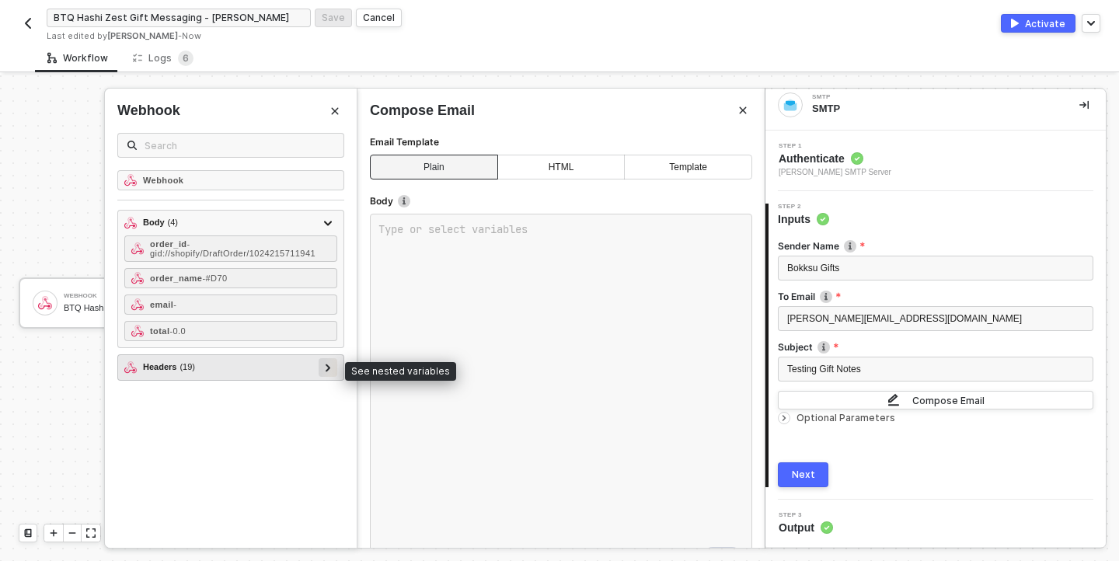
click at [321, 370] on div at bounding box center [328, 367] width 19 height 19
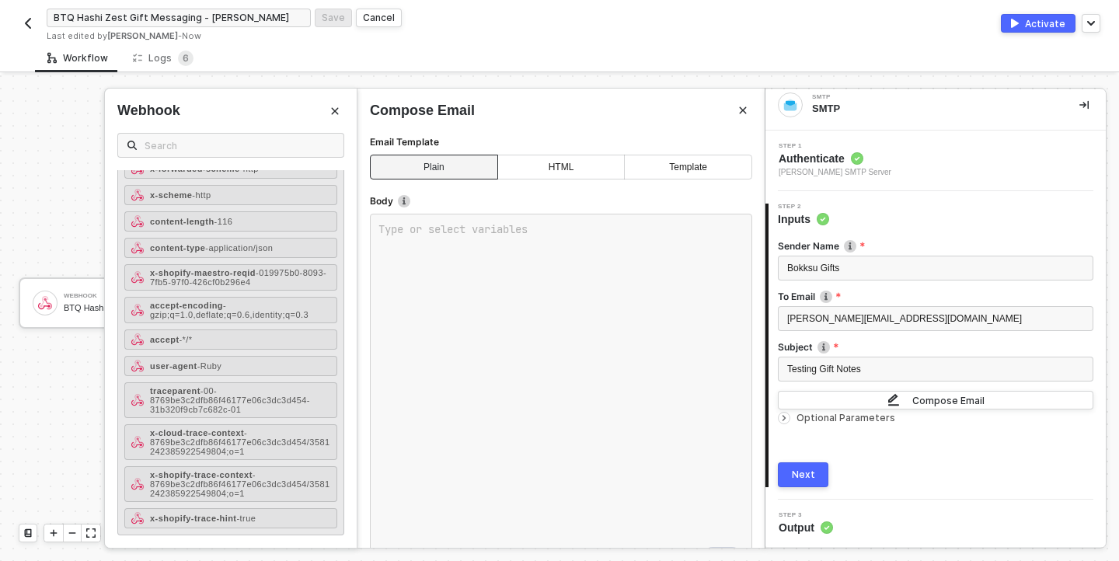
scroll to position [419, 0]
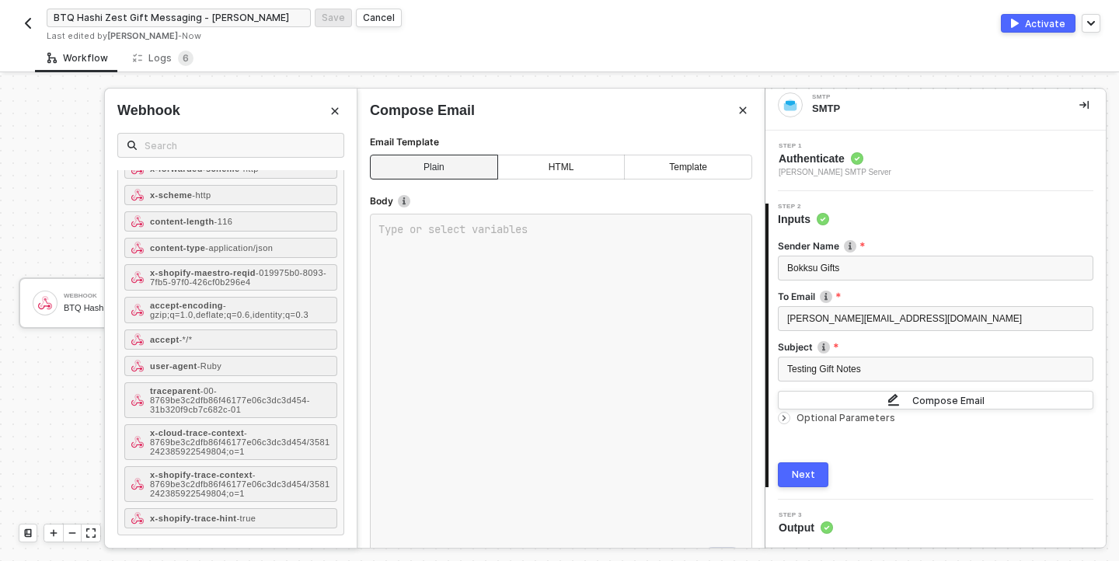
click at [34, 411] on div at bounding box center [559, 318] width 1119 height 486
